Goal: Information Seeking & Learning: Learn about a topic

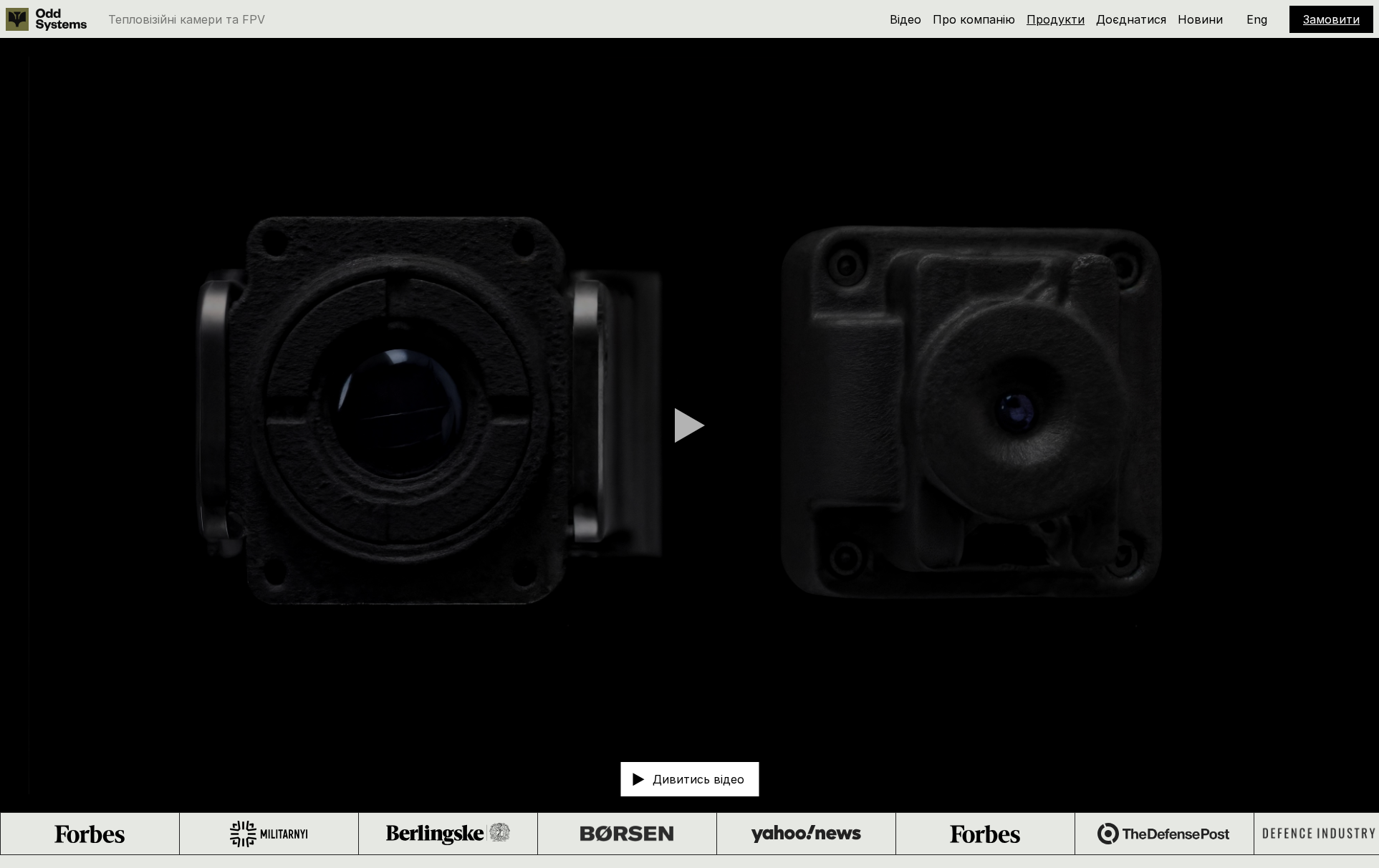
click at [1069, 20] on link "Продукти" at bounding box center [1055, 19] width 58 height 14
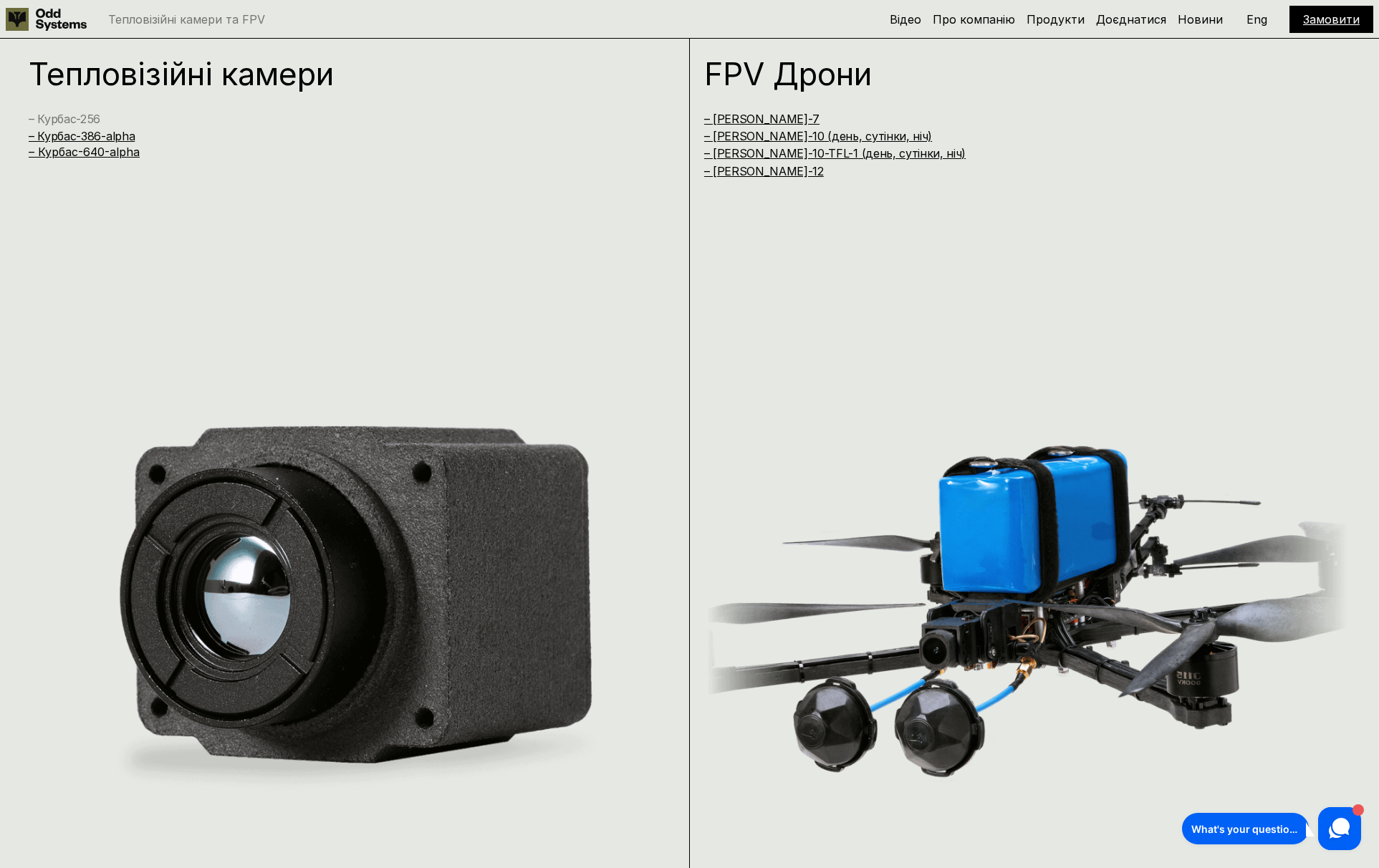
click at [82, 118] on link "– Курбас-256" at bounding box center [65, 119] width 71 height 14
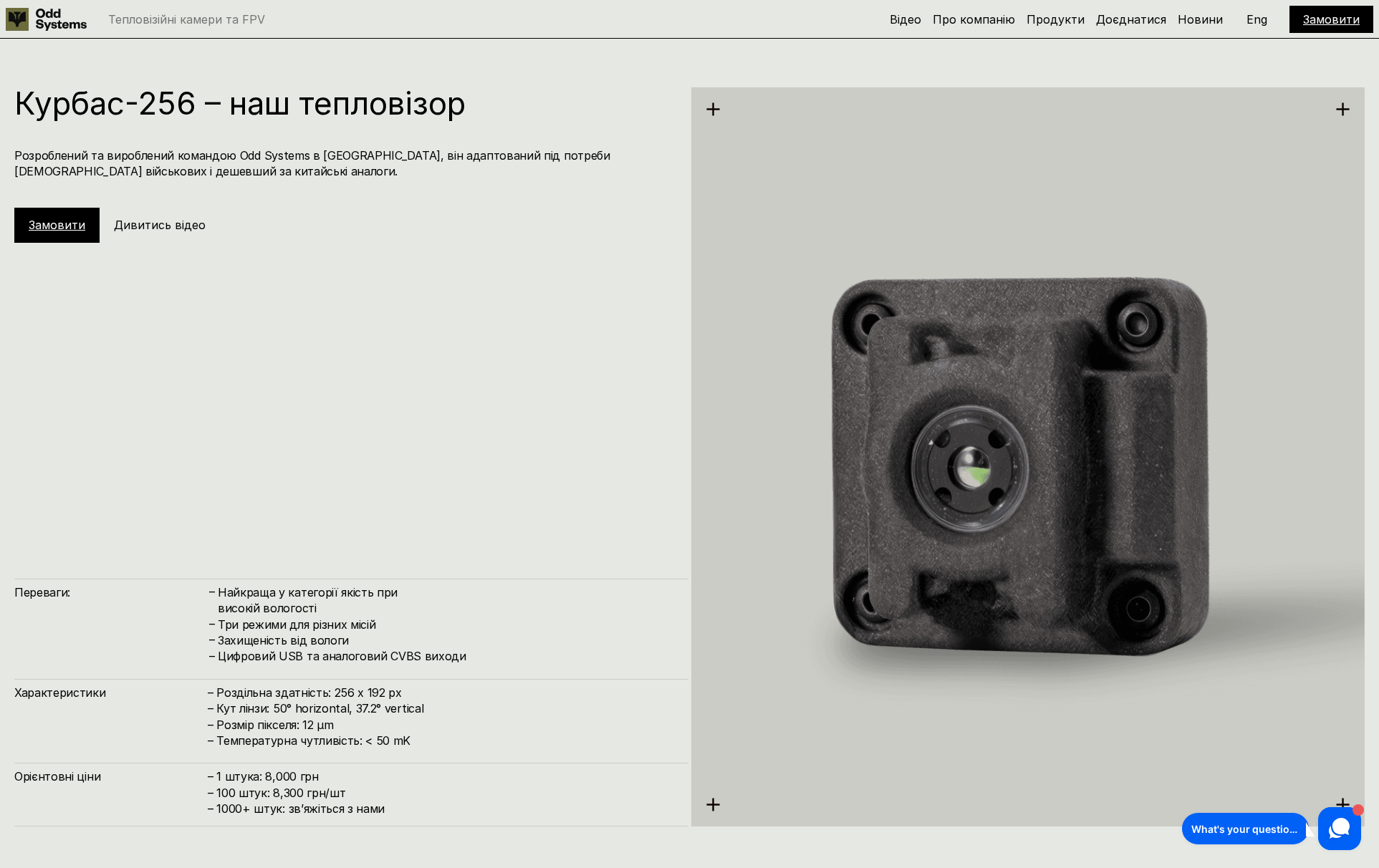
scroll to position [2587, 0]
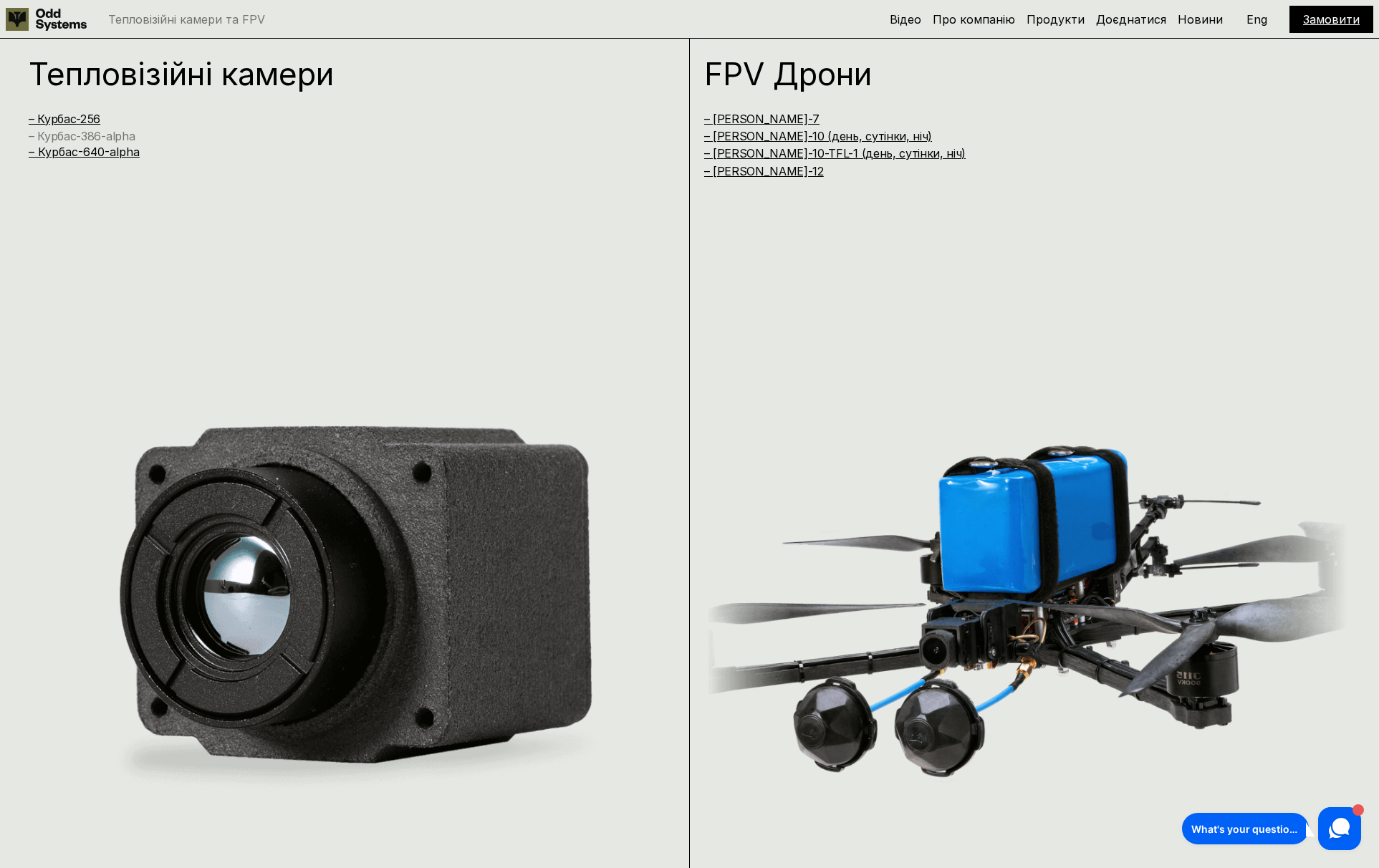
click at [97, 136] on link "– Курбас-386-alpha" at bounding box center [81, 136] width 106 height 14
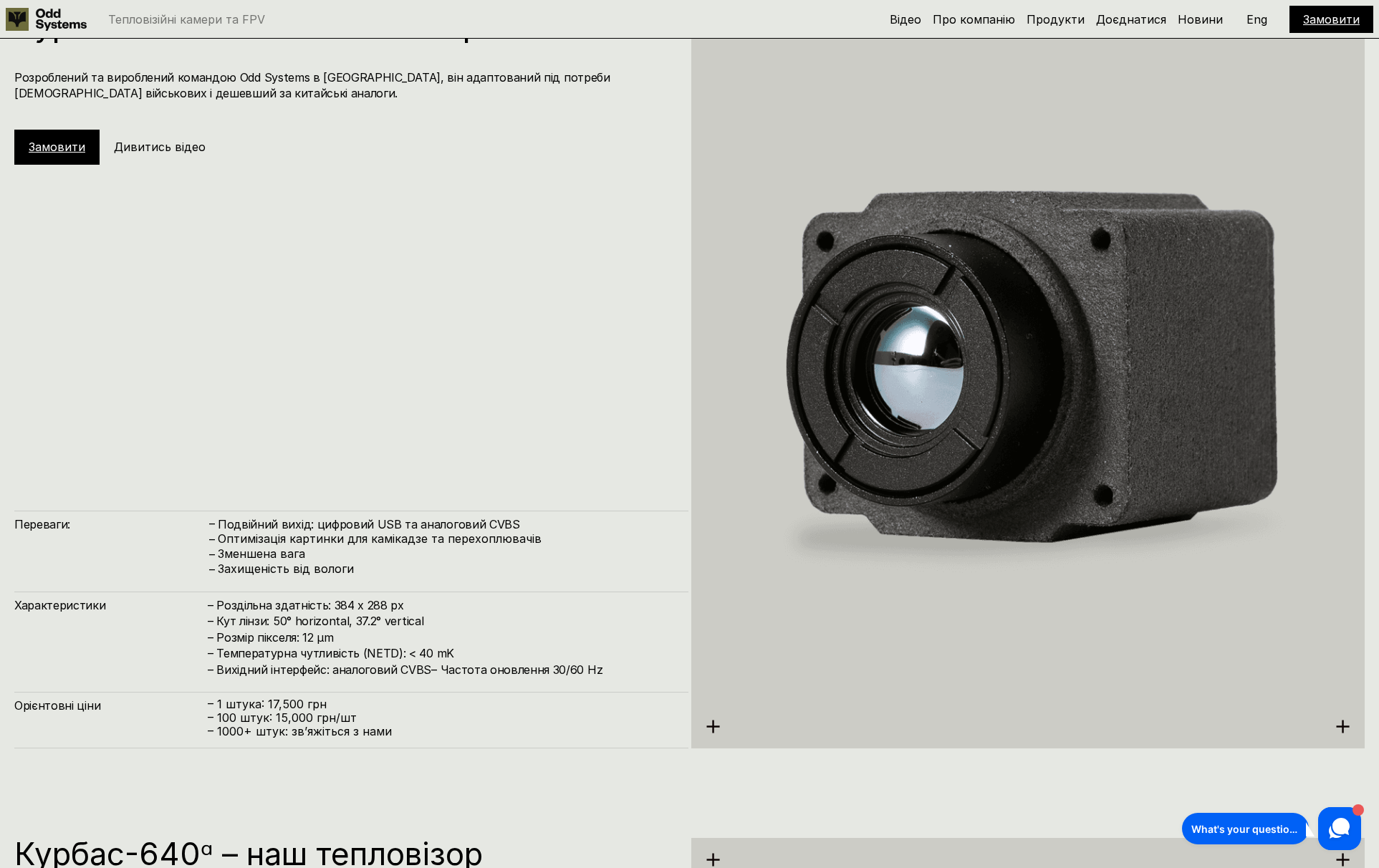
scroll to position [3537, 0]
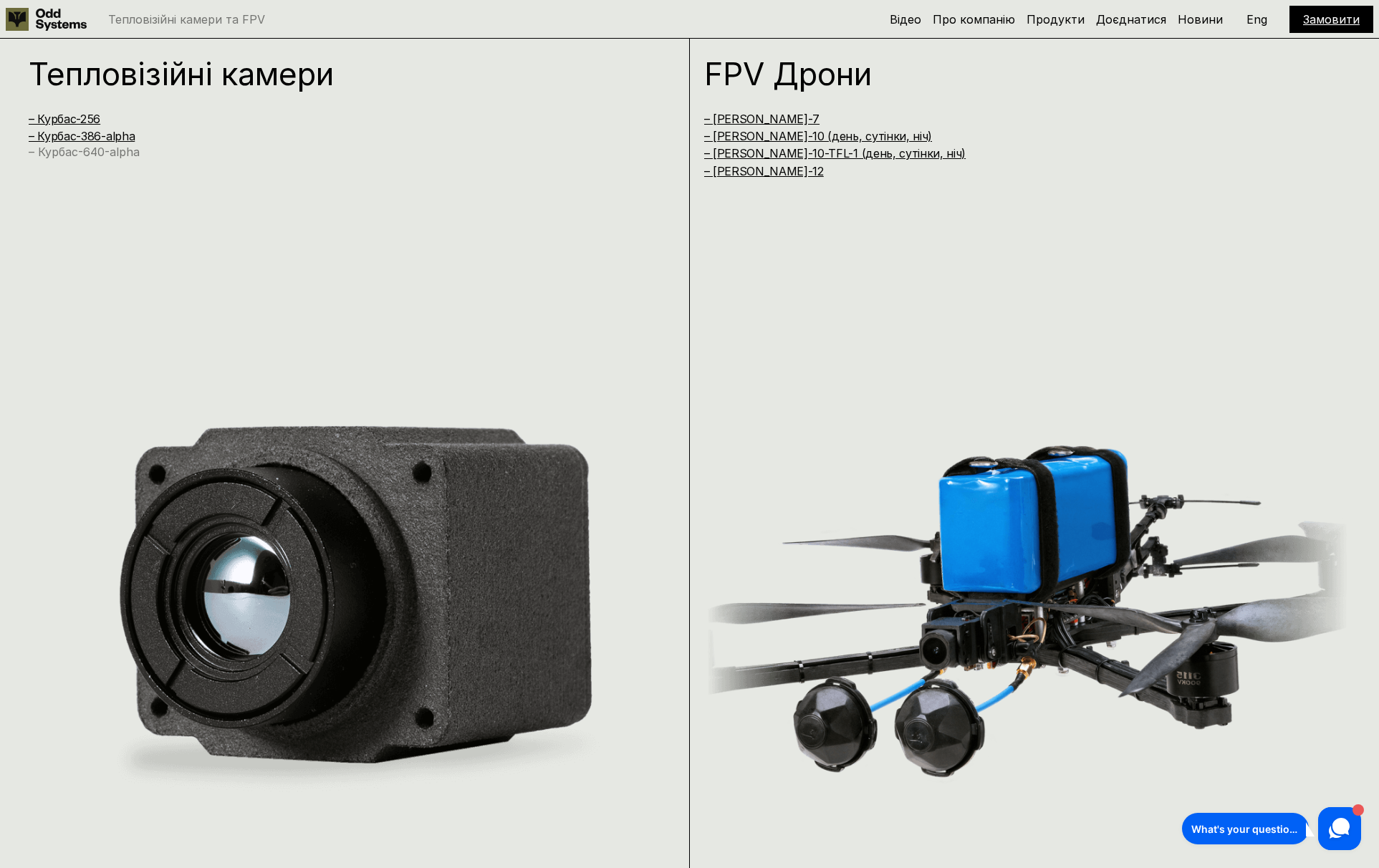
click at [104, 154] on link "– Курбас-640-alpha" at bounding box center [84, 151] width 111 height 14
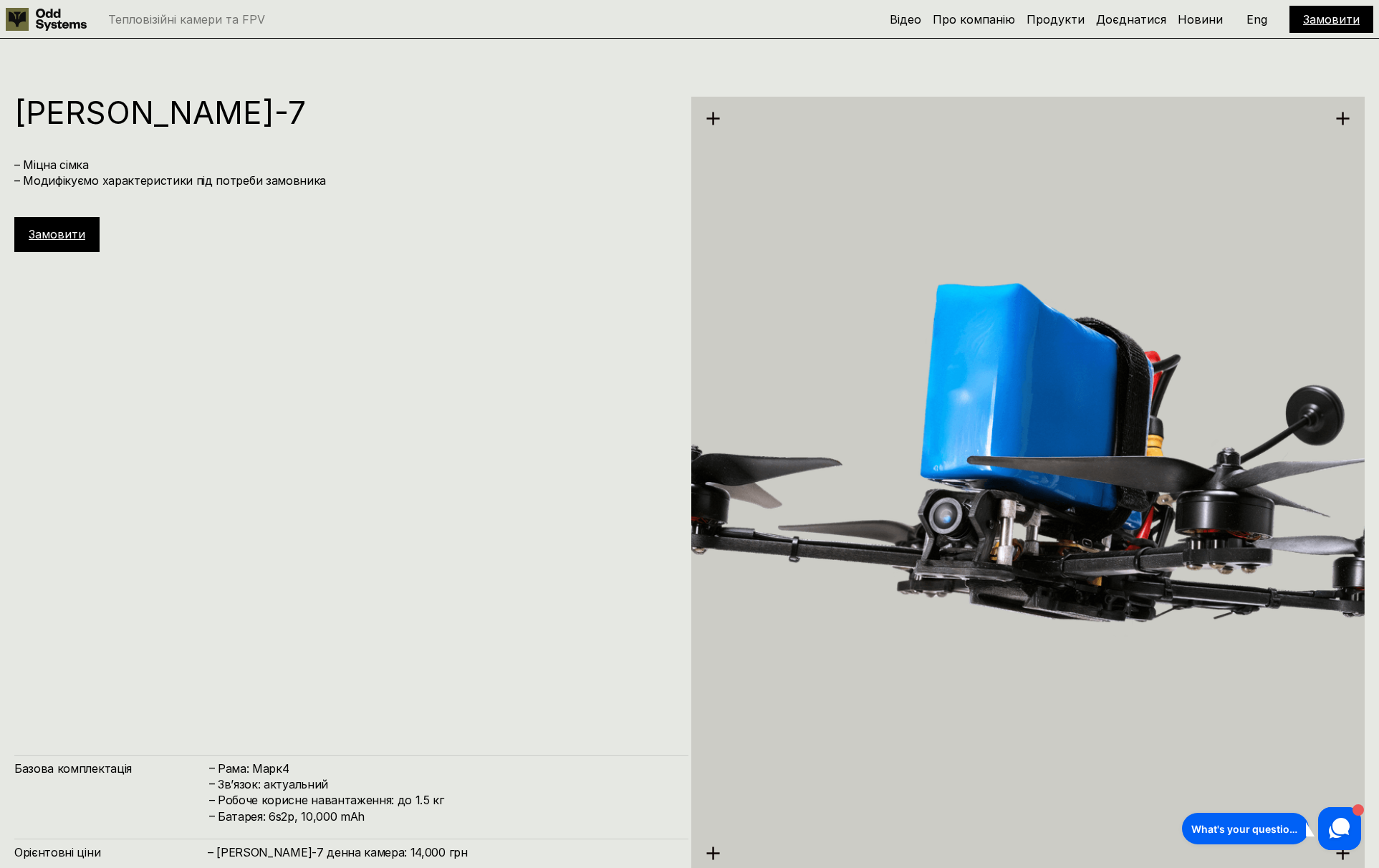
scroll to position [5143, 0]
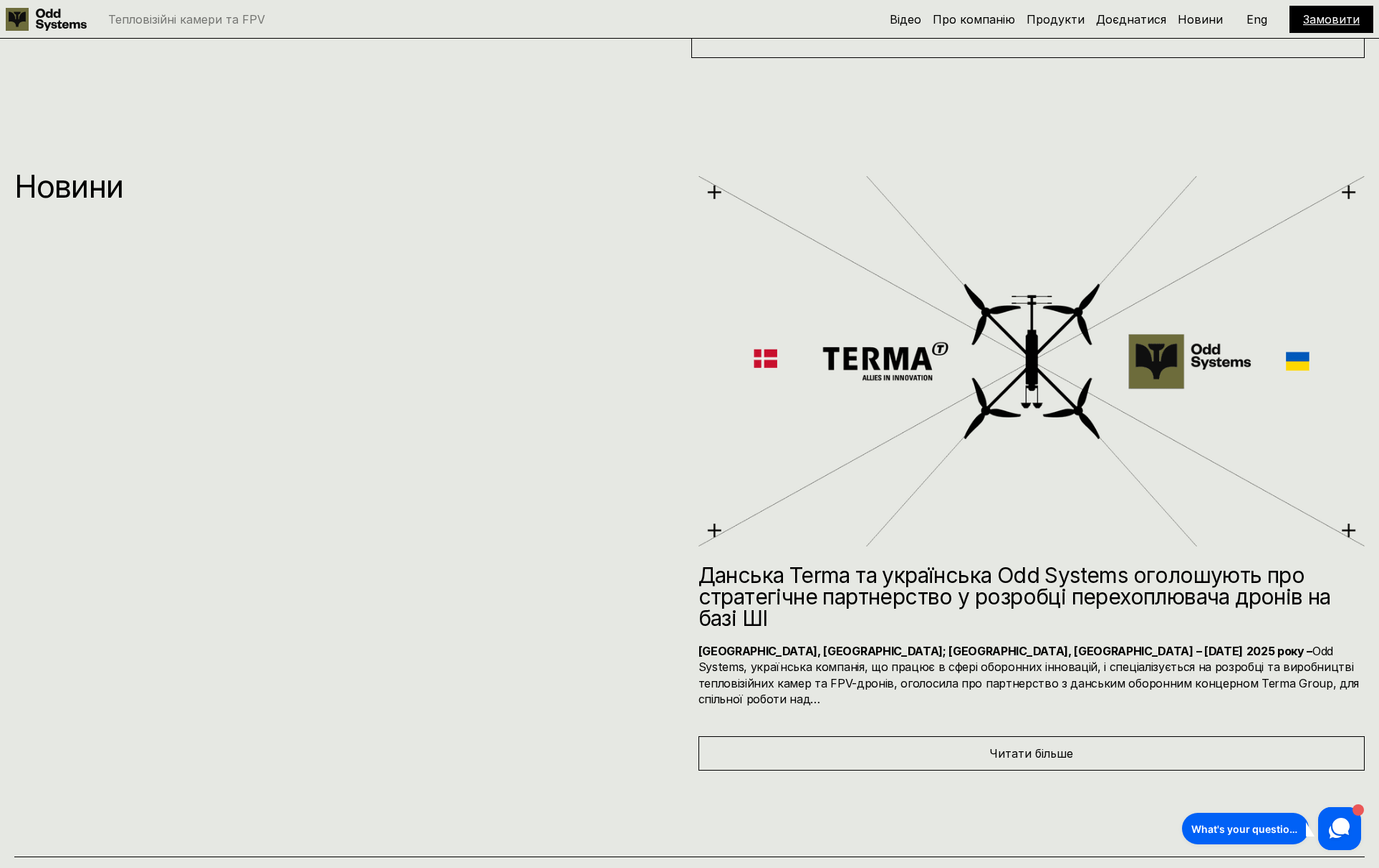
scroll to position [9412, 0]
click at [1032, 747] on span "Читати більше" at bounding box center [1031, 754] width 84 height 14
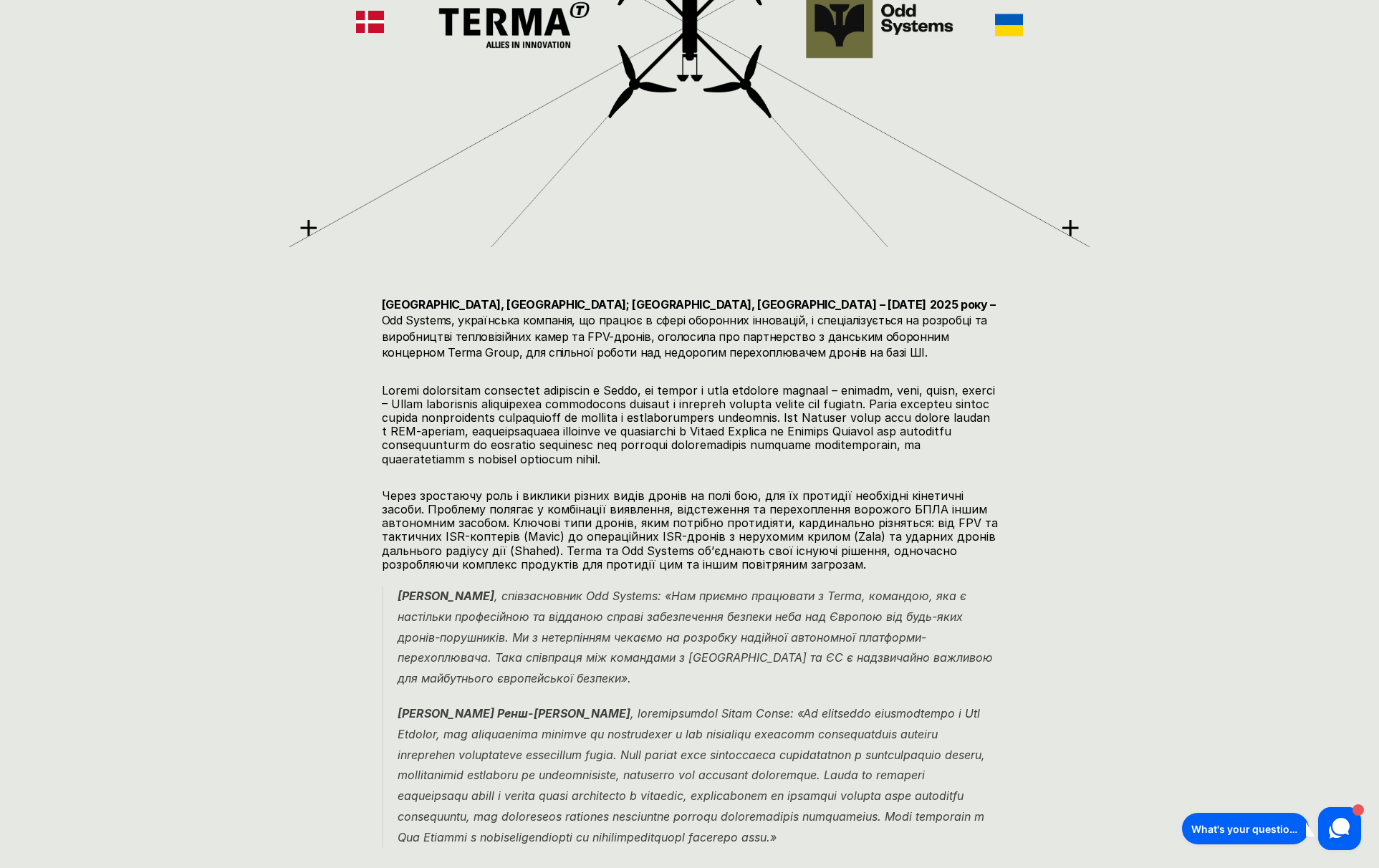
scroll to position [577, 0]
